Goal: Task Accomplishment & Management: Use online tool/utility

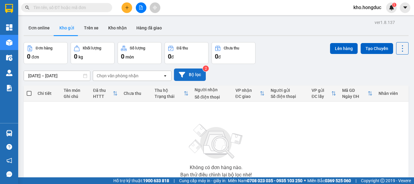
click at [186, 78] on button "Bộ lọc" at bounding box center [190, 74] width 32 height 12
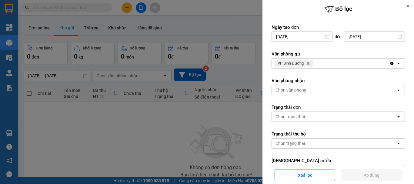
drag, startPoint x: 308, startPoint y: 65, endPoint x: 312, endPoint y: 65, distance: 3.6
click at [308, 65] on span "VP [PERSON_NAME]" at bounding box center [294, 63] width 38 height 7
click at [308, 63] on icon "VP Bình Dương, close by backspace" at bounding box center [307, 63] width 3 height 3
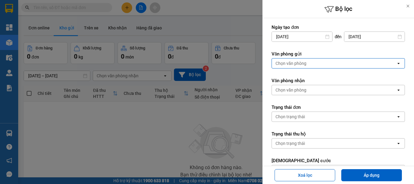
click at [314, 64] on div "Chọn văn phòng" at bounding box center [334, 63] width 124 height 10
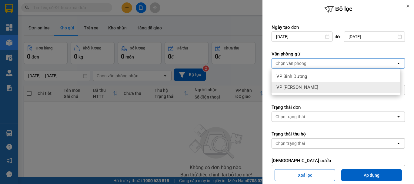
click at [308, 85] on span "VP [PERSON_NAME]" at bounding box center [297, 87] width 42 height 6
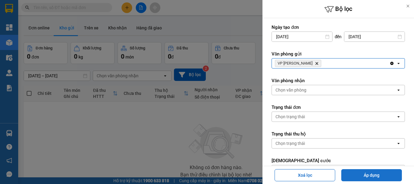
click at [369, 176] on button "Áp dụng" at bounding box center [371, 175] width 61 height 12
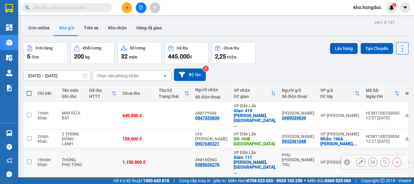
scroll to position [30, 0]
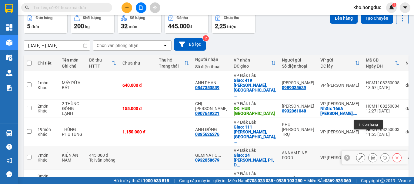
click at [370, 155] on icon at bounding box center [372, 157] width 4 height 4
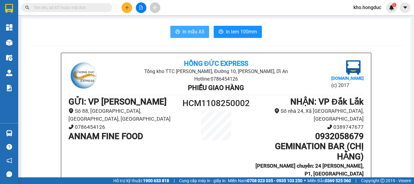
click at [177, 30] on icon "printer" at bounding box center [177, 31] width 5 height 5
click at [177, 32] on icon "printer" at bounding box center [177, 31] width 5 height 4
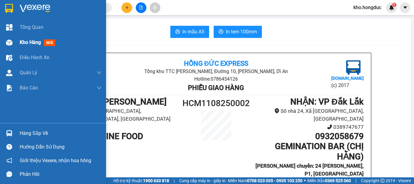
click at [15, 42] on div "Kho hàng mới" at bounding box center [53, 42] width 106 height 15
